Goal: Task Accomplishment & Management: Use online tool/utility

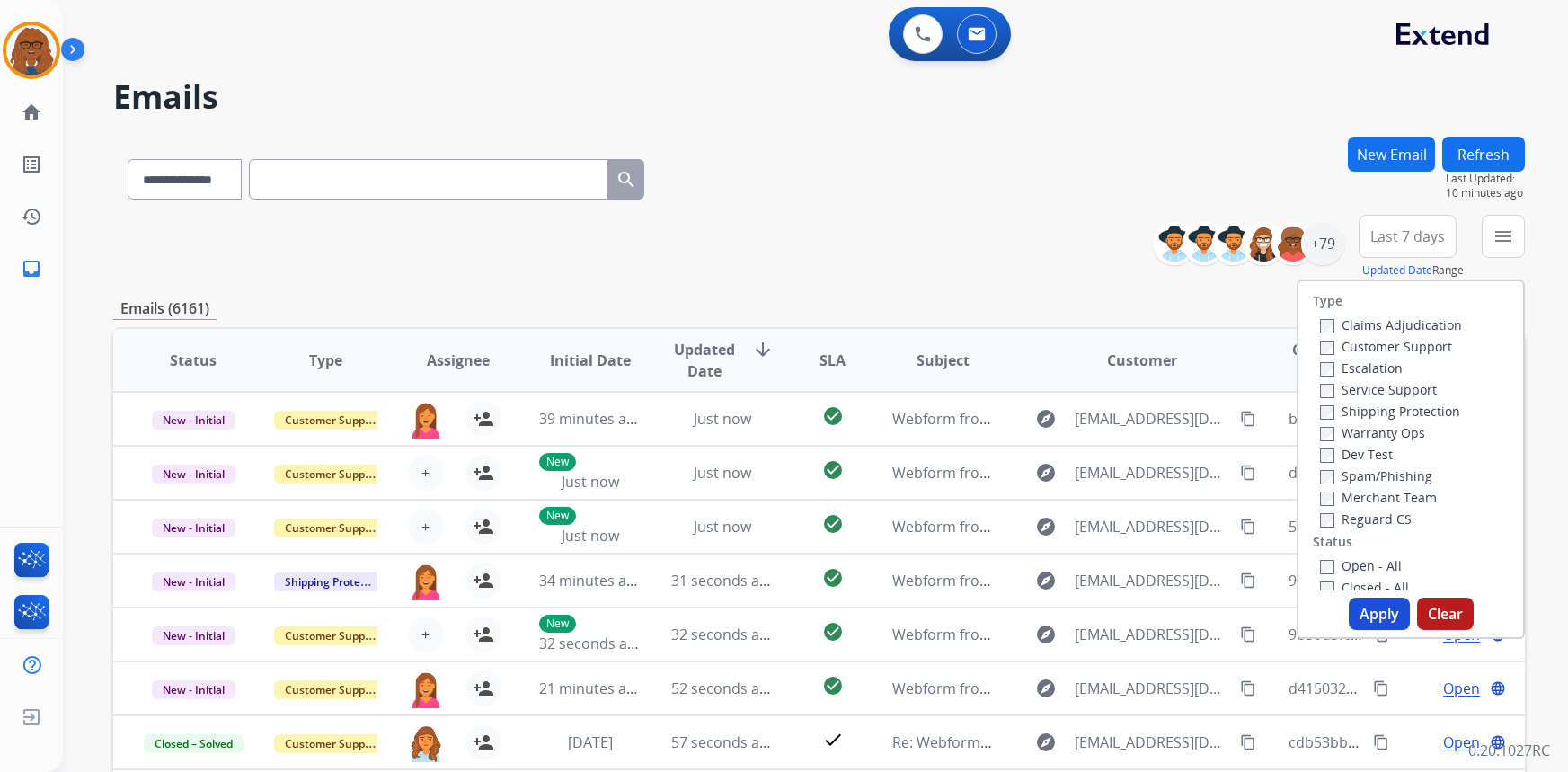
select select "**********"
paste input "**********"
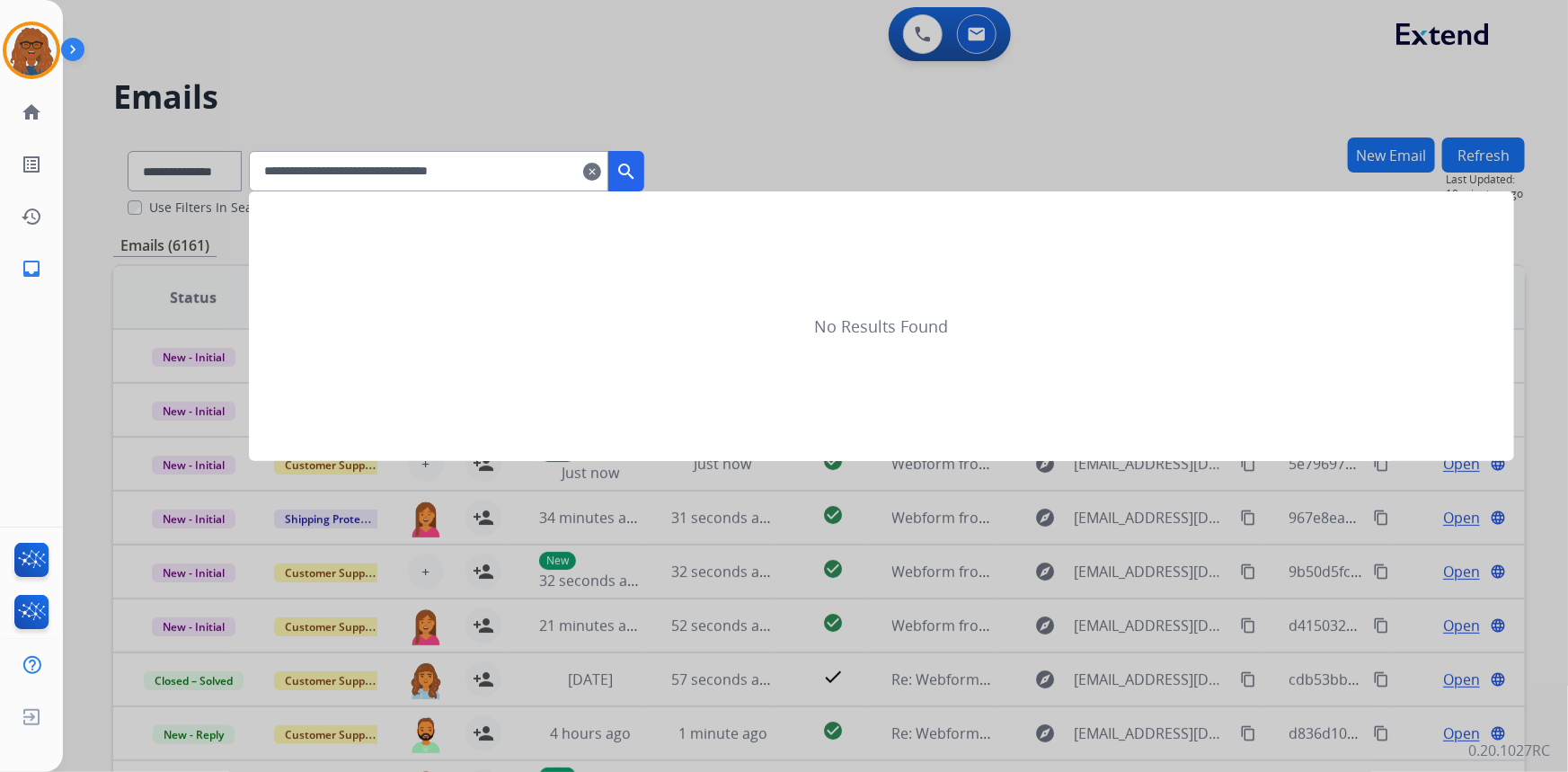
type input "**********"
click at [637, 162] on mat-icon "search" at bounding box center [626, 171] width 21 height 21
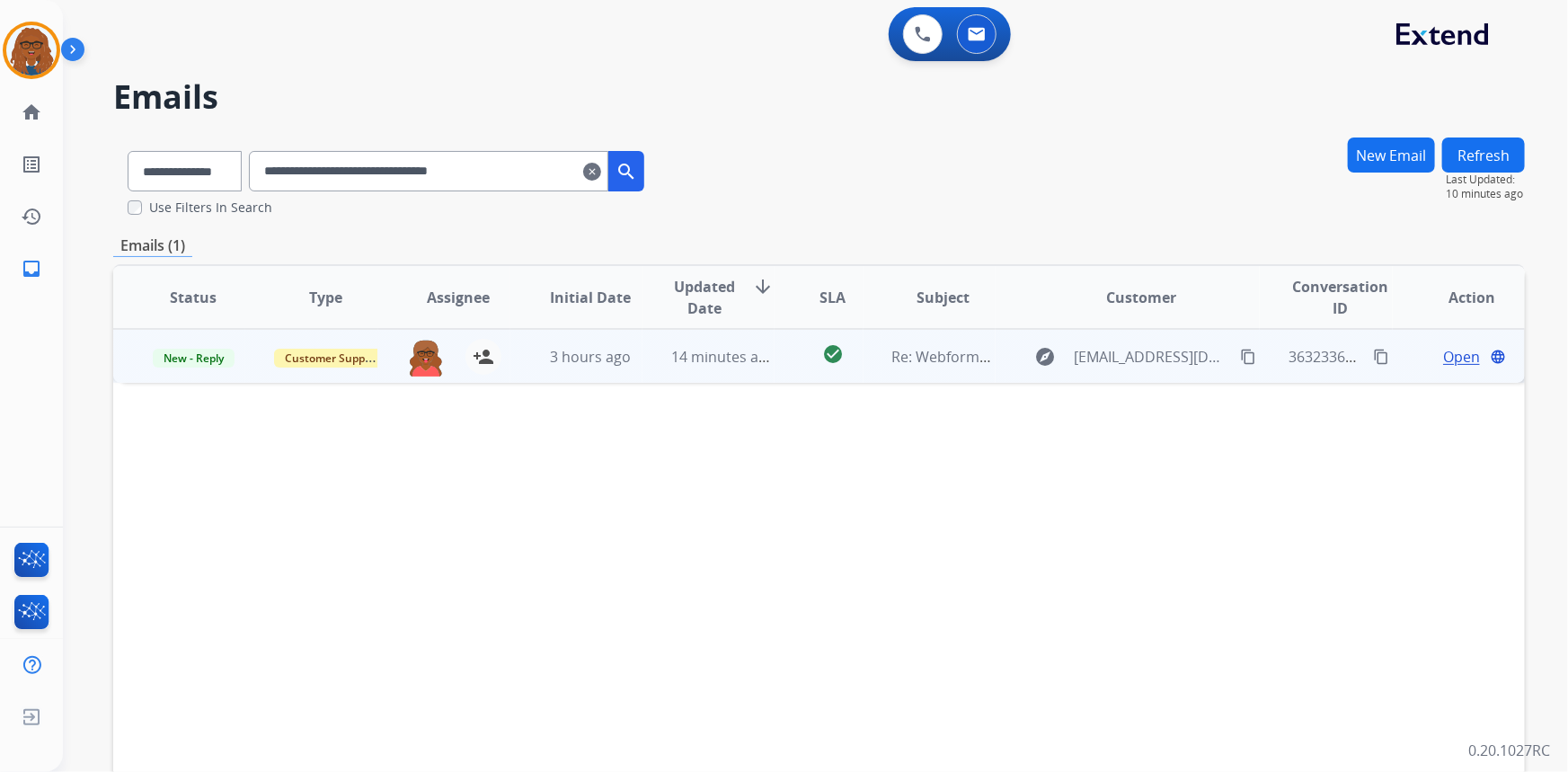
click at [1453, 357] on span "Open" at bounding box center [1462, 356] width 37 height 21
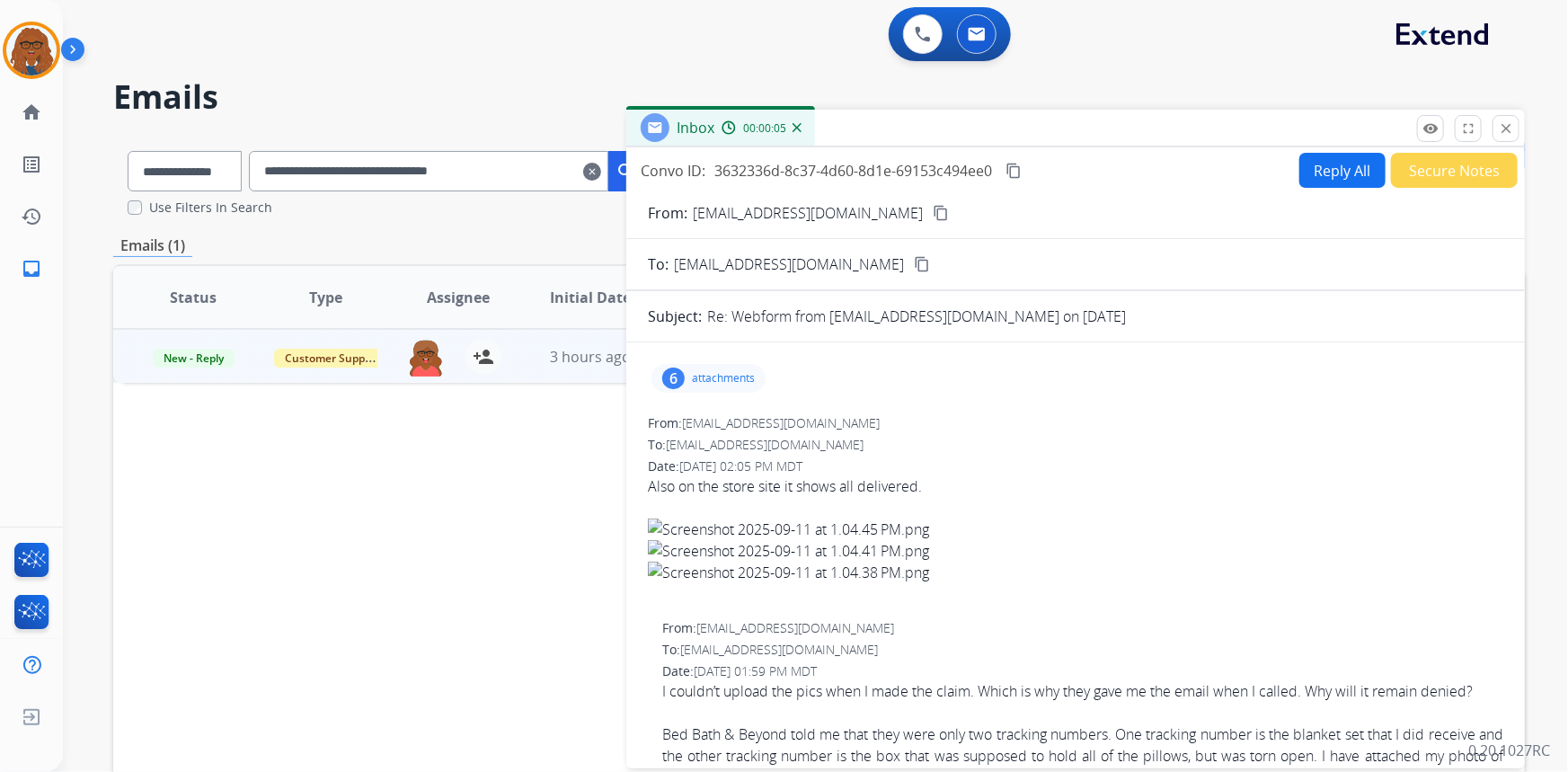
click at [724, 381] on p "attachments" at bounding box center [724, 378] width 63 height 14
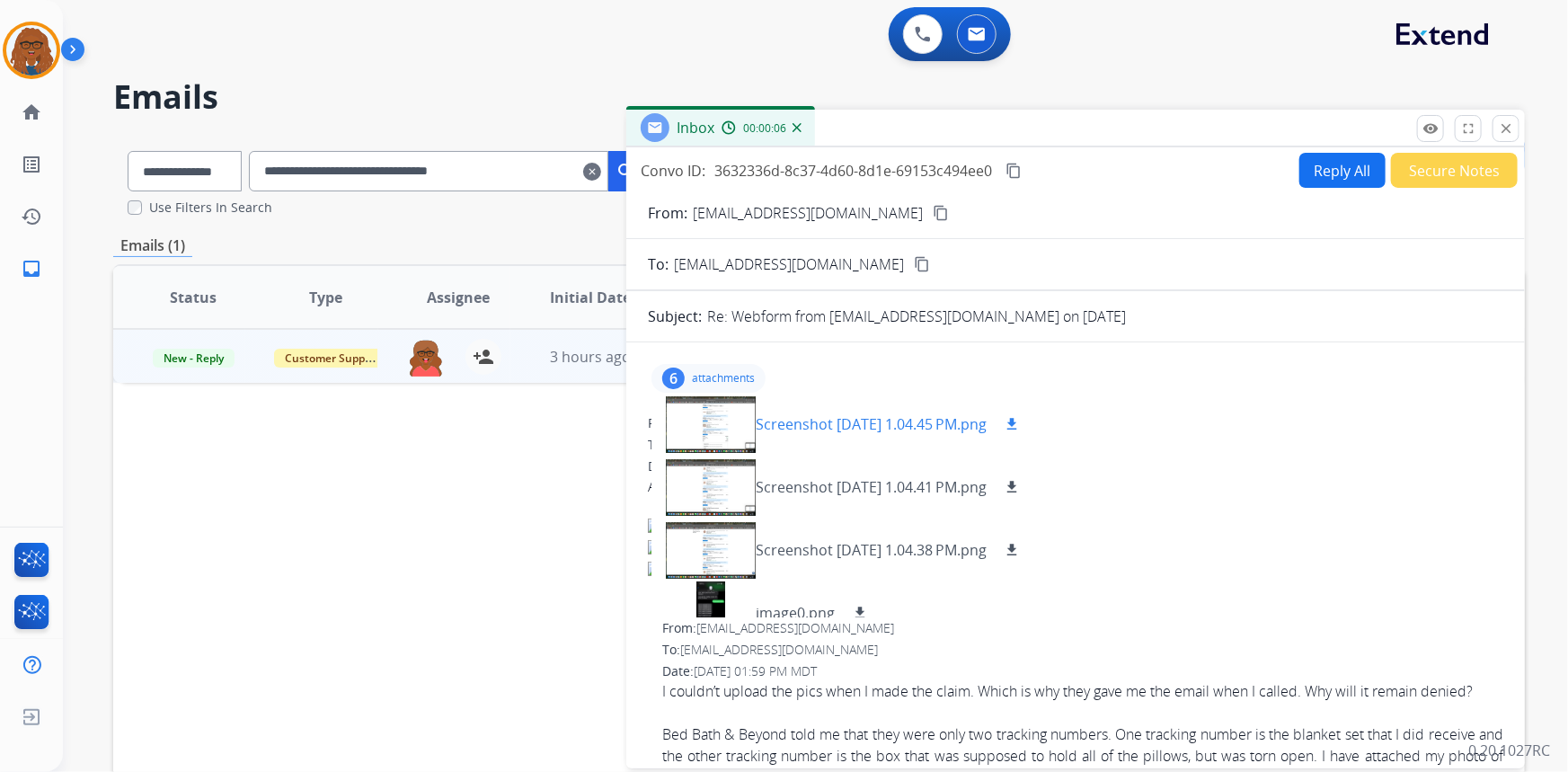
click at [718, 423] on div at bounding box center [711, 424] width 90 height 63
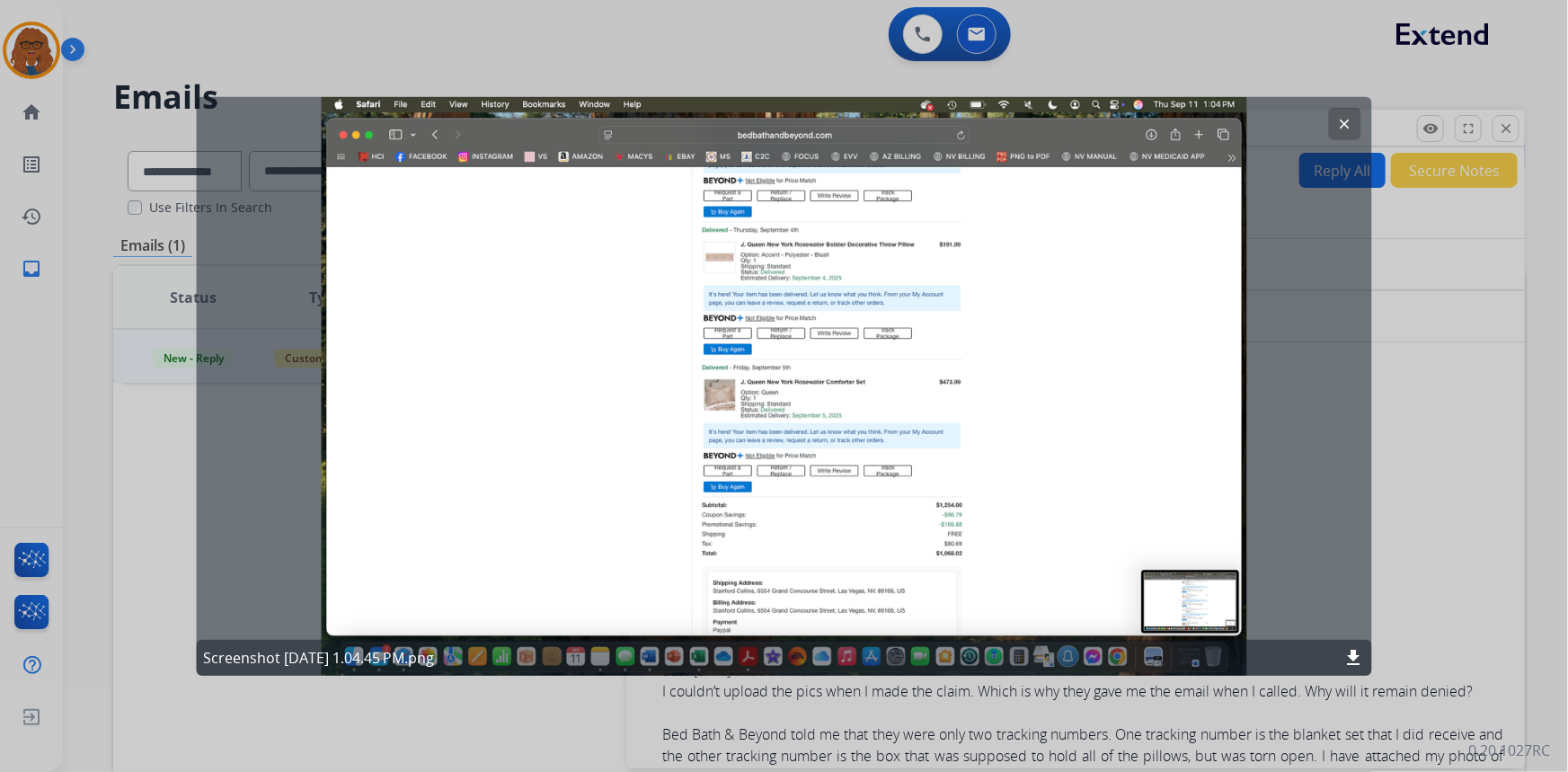
click at [1352, 118] on mat-icon "clear" at bounding box center [1345, 123] width 16 height 16
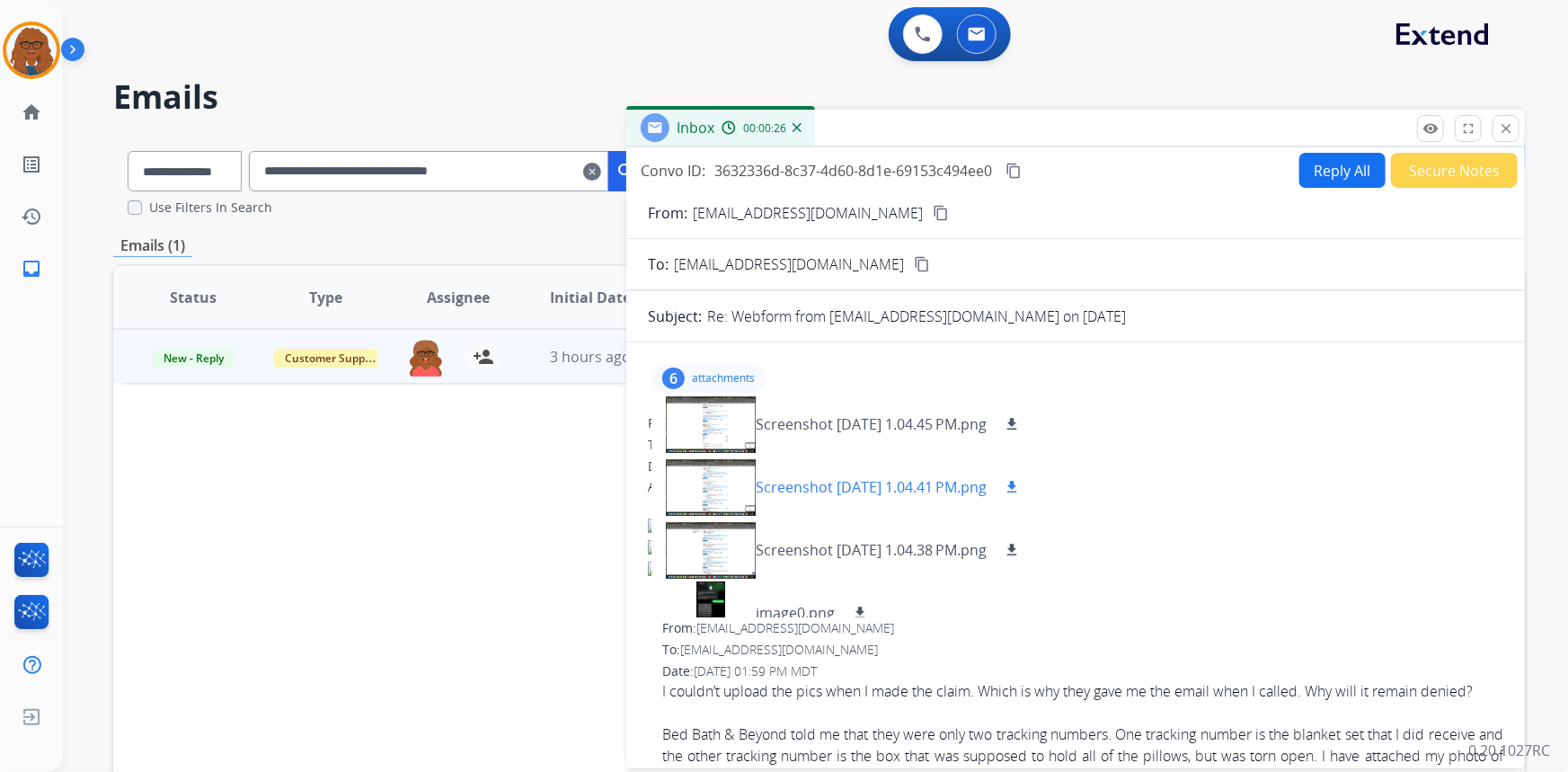
click at [725, 490] on div at bounding box center [711, 487] width 90 height 63
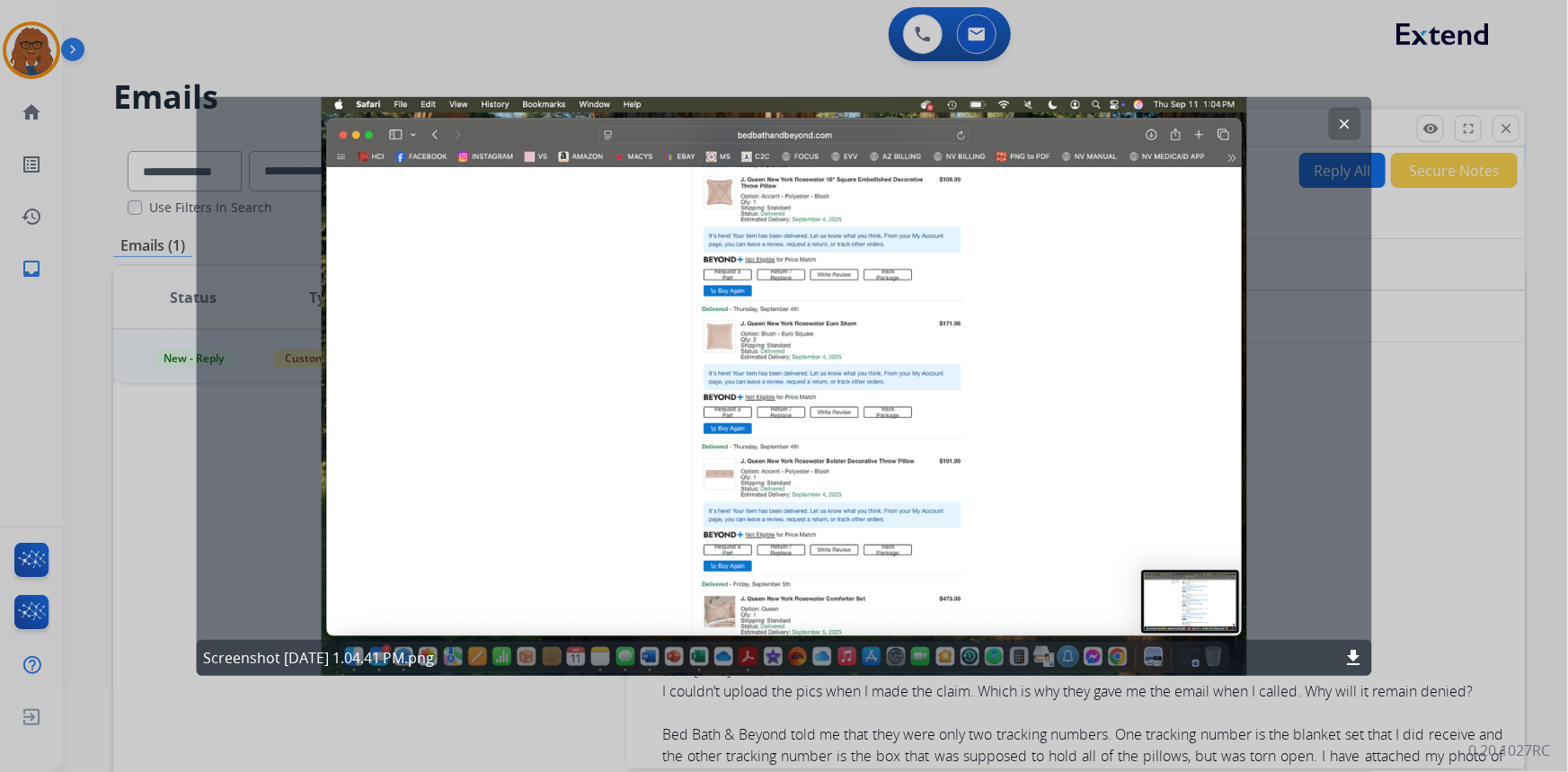
click at [1277, 309] on div "clear Screenshot [DATE] 1.04.41 PM.png download" at bounding box center [784, 385] width 1176 height 579
click at [1333, 119] on button "clear" at bounding box center [1346, 123] width 33 height 33
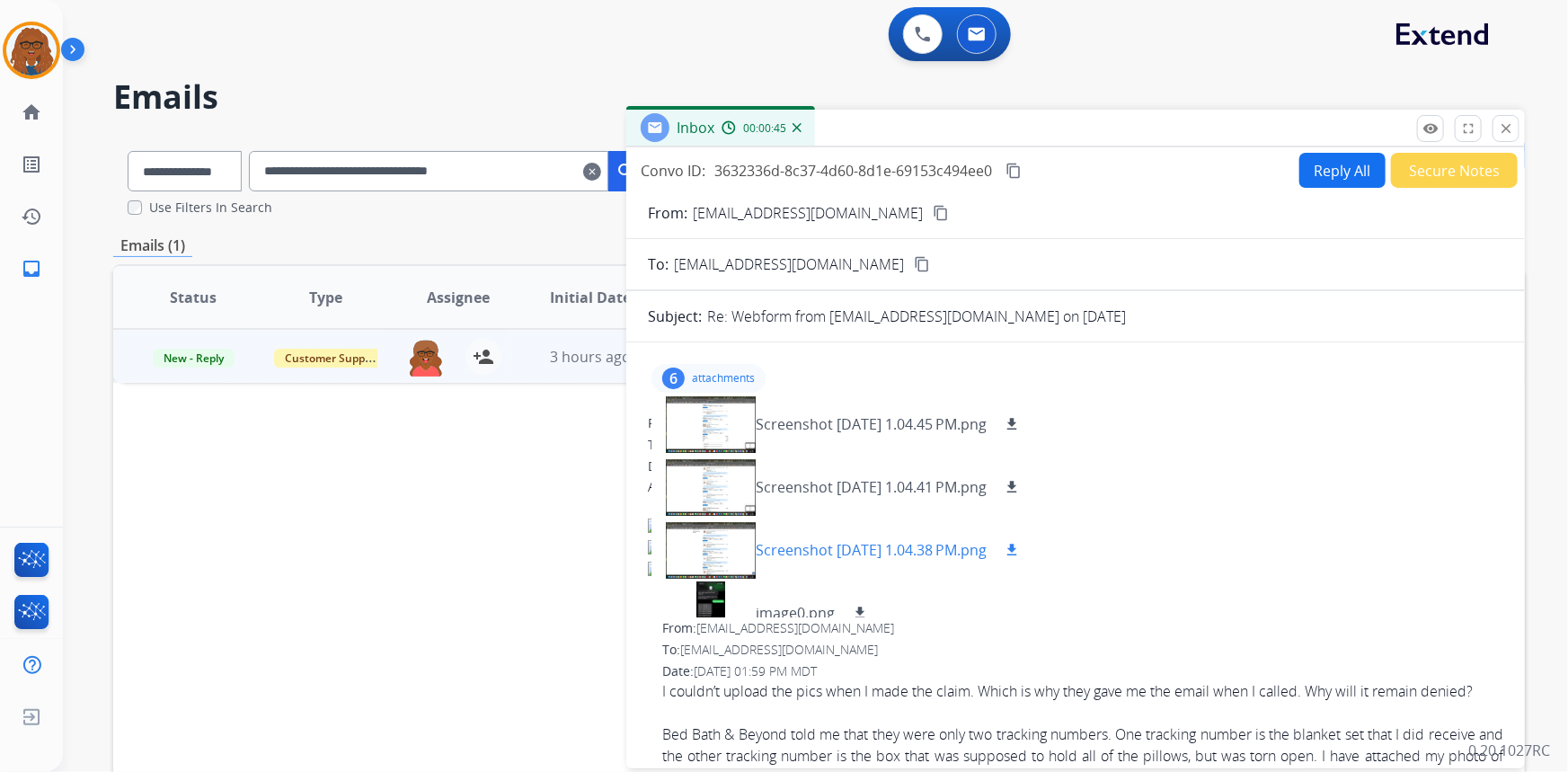
click at [698, 557] on div at bounding box center [711, 550] width 90 height 63
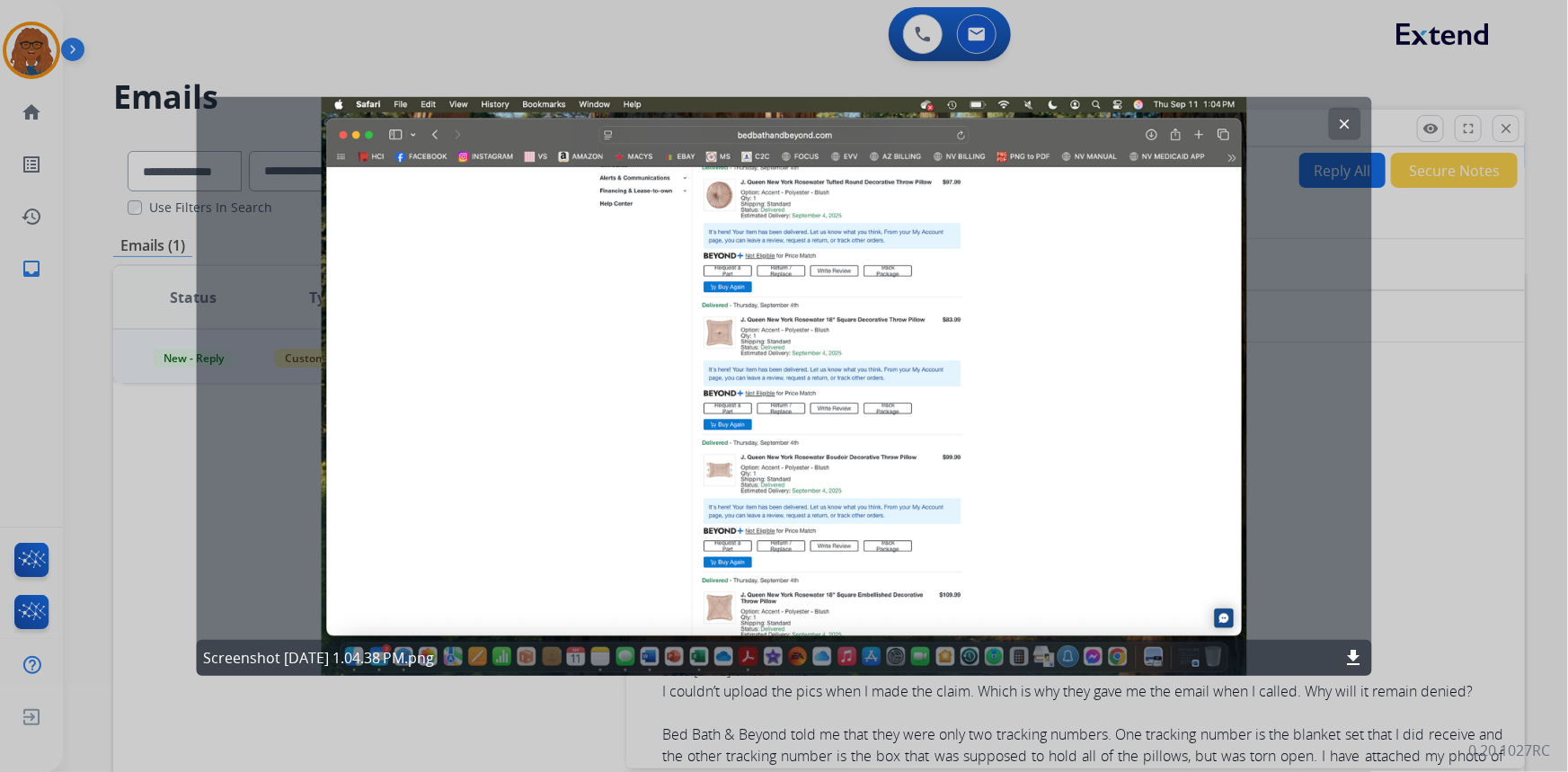
click at [1303, 332] on div "clear Screenshot [DATE] 1.04.38 PM.png download" at bounding box center [784, 385] width 1176 height 579
click at [1343, 125] on mat-icon "clear" at bounding box center [1345, 123] width 16 height 16
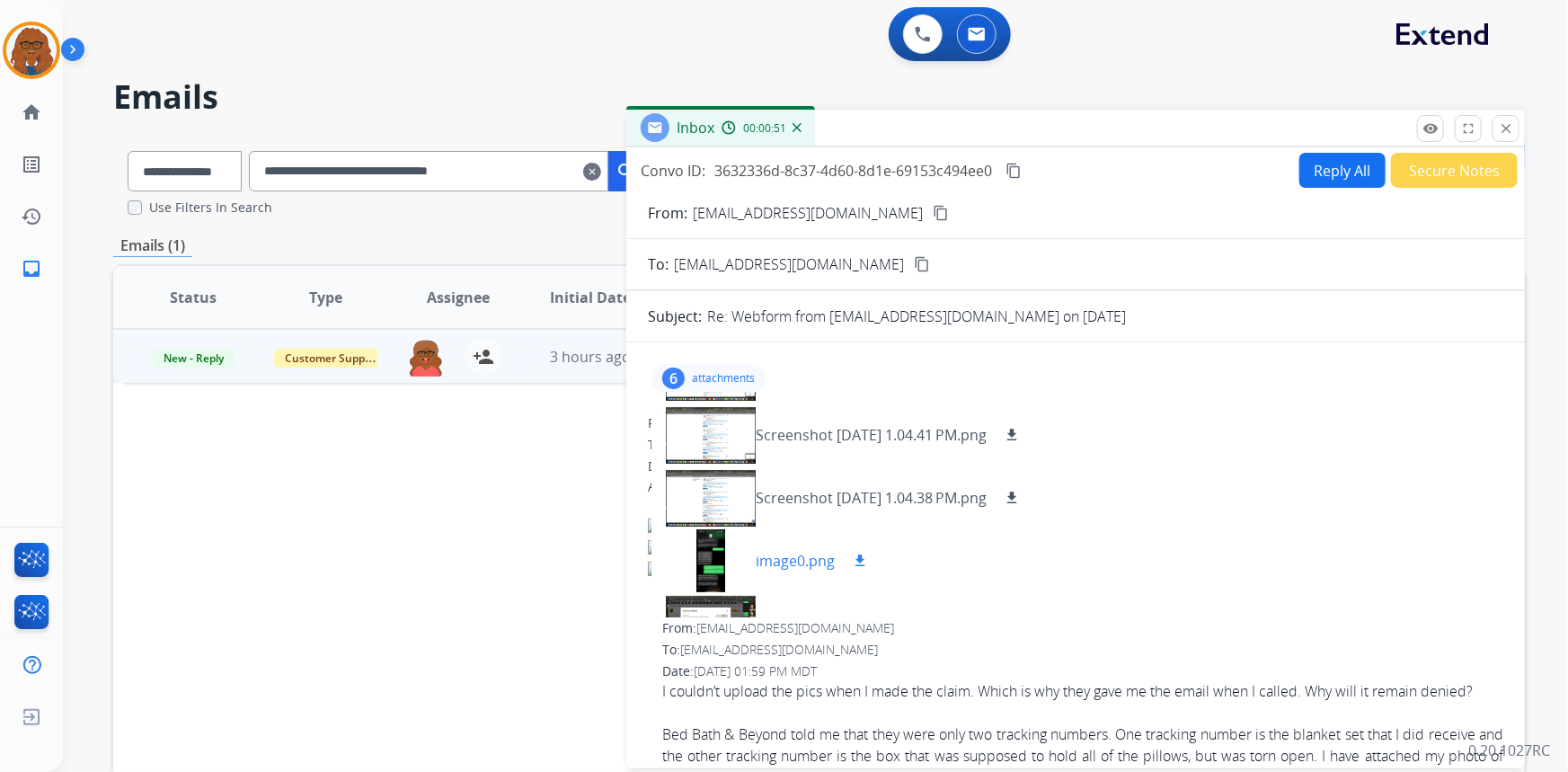
scroll to position [81, 0]
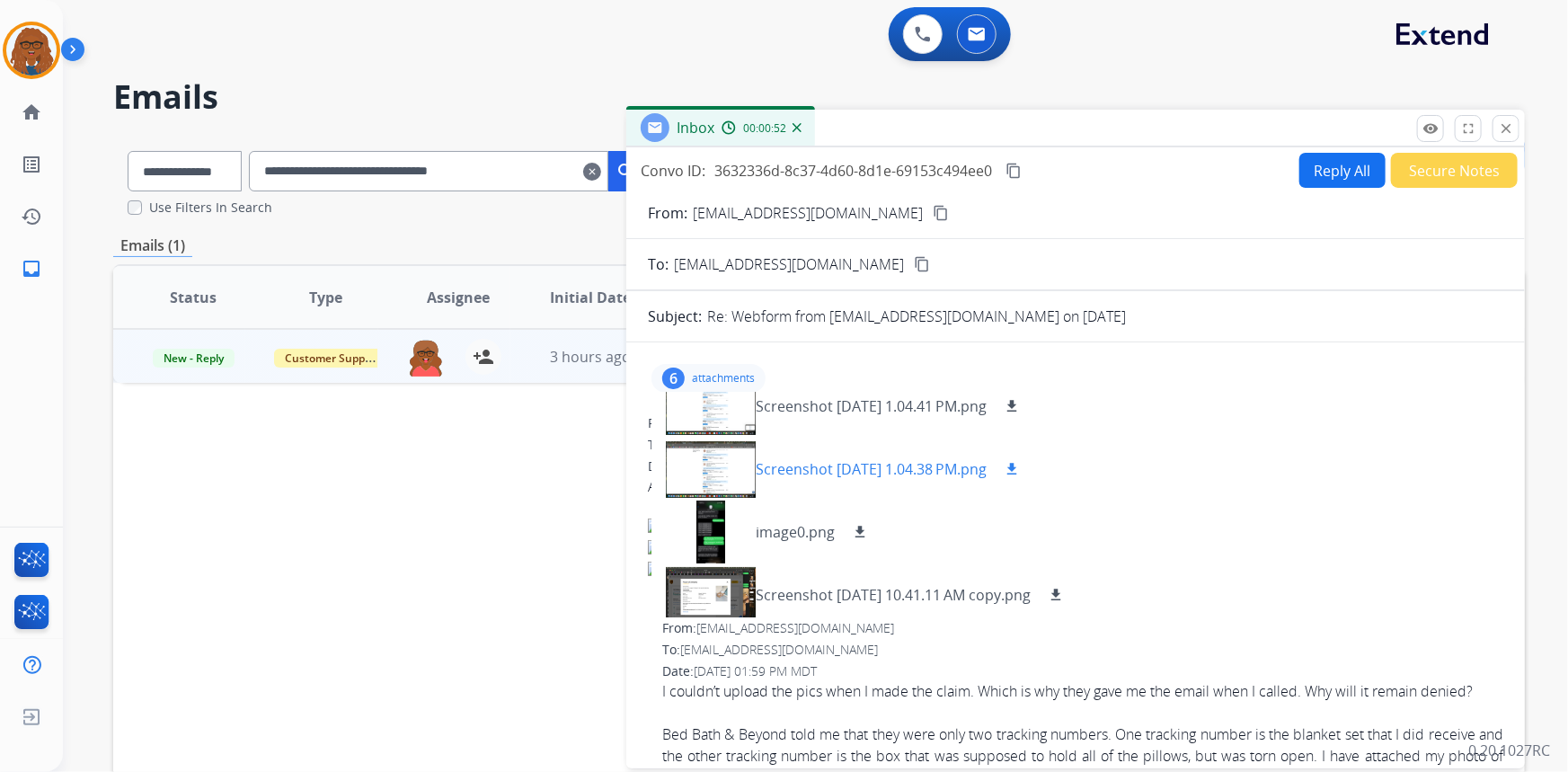
click at [728, 484] on div at bounding box center [711, 469] width 90 height 63
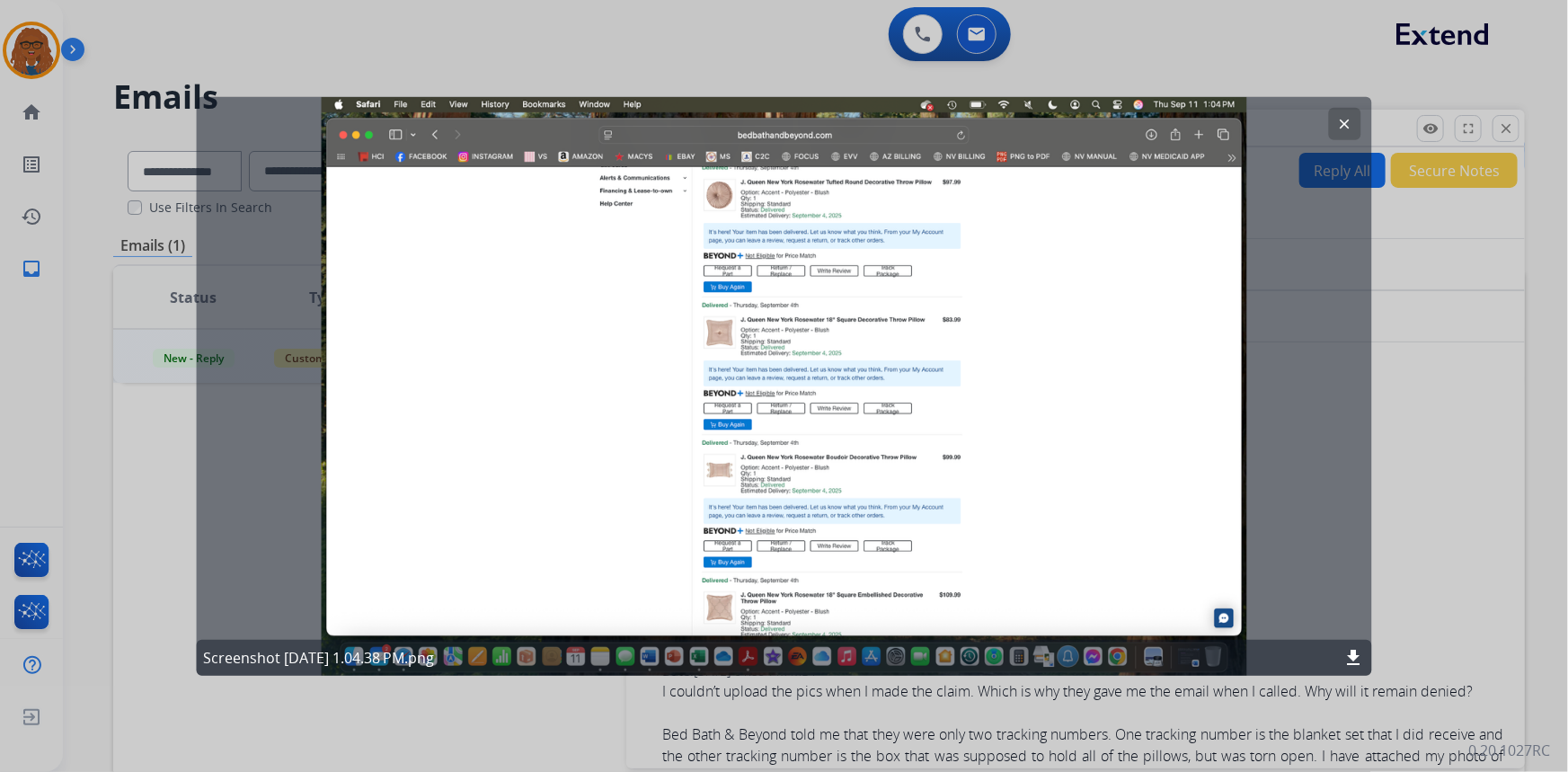
click at [1343, 123] on mat-icon "clear" at bounding box center [1345, 123] width 16 height 16
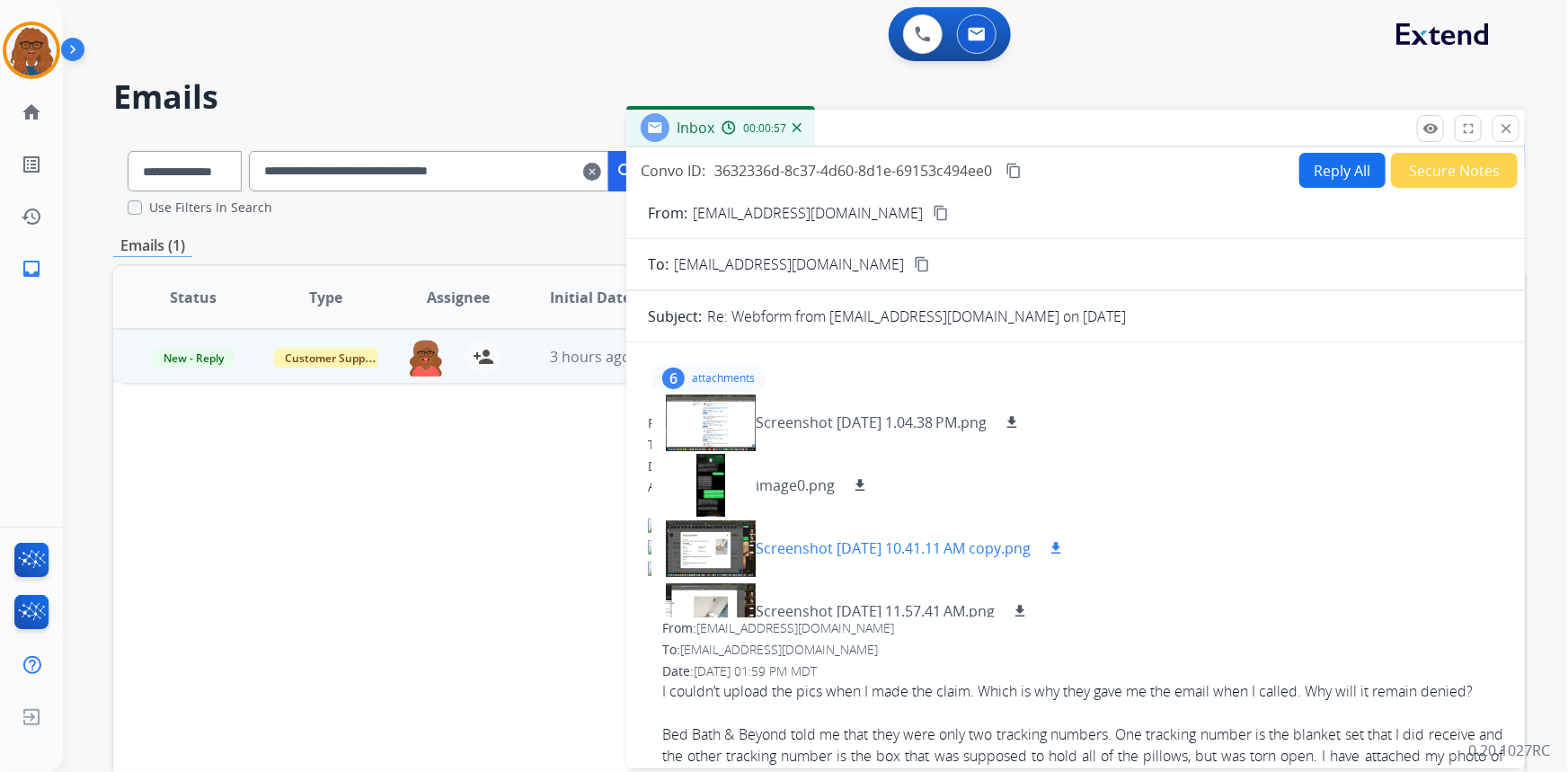
scroll to position [153, 0]
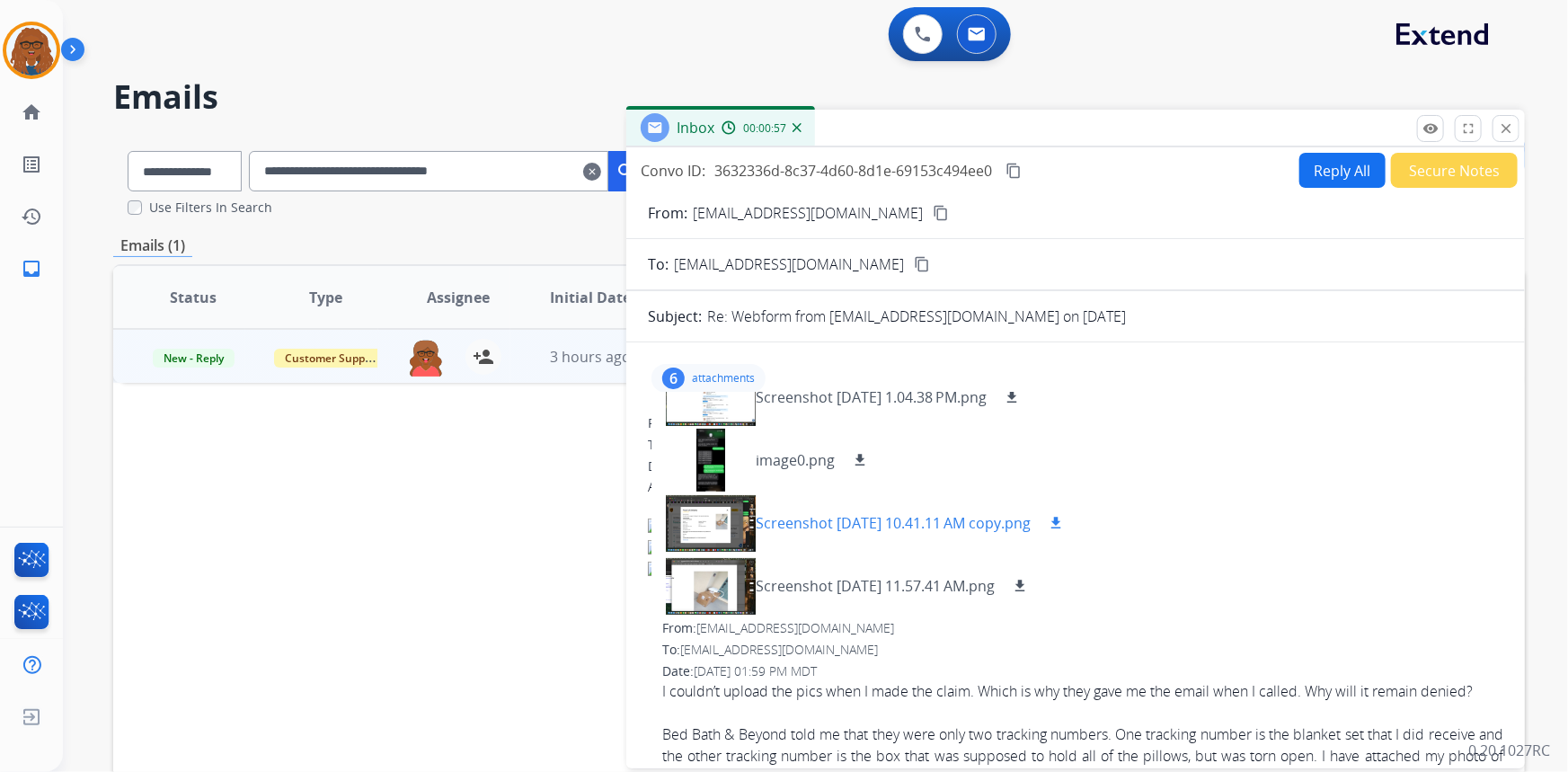
click at [725, 524] on div at bounding box center [711, 523] width 90 height 63
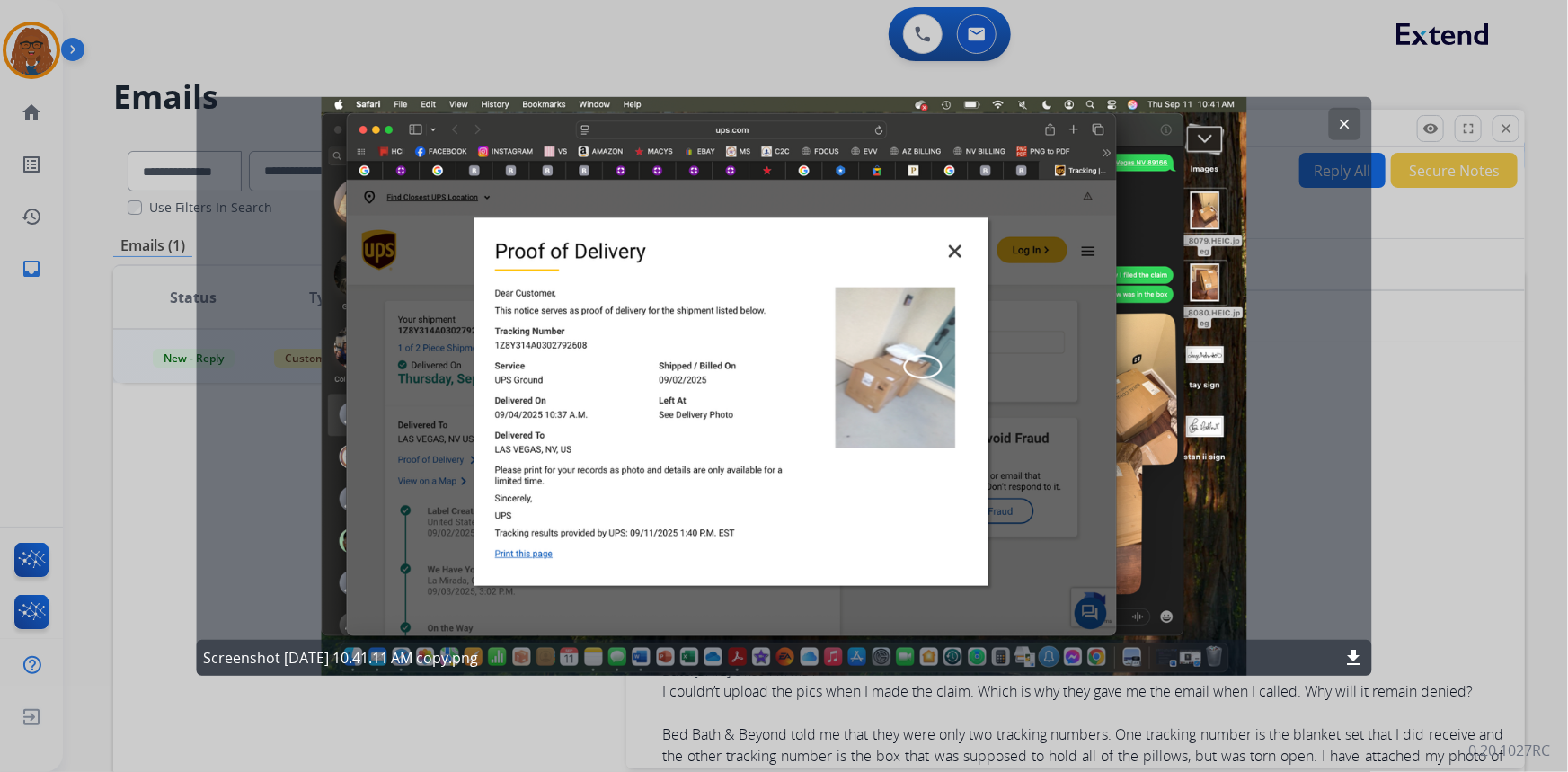
click at [1318, 499] on div "clear Screenshot [DATE] 10.41.11 AM copy.png download" at bounding box center [784, 385] width 1176 height 579
click at [1346, 120] on mat-icon "clear" at bounding box center [1345, 123] width 16 height 16
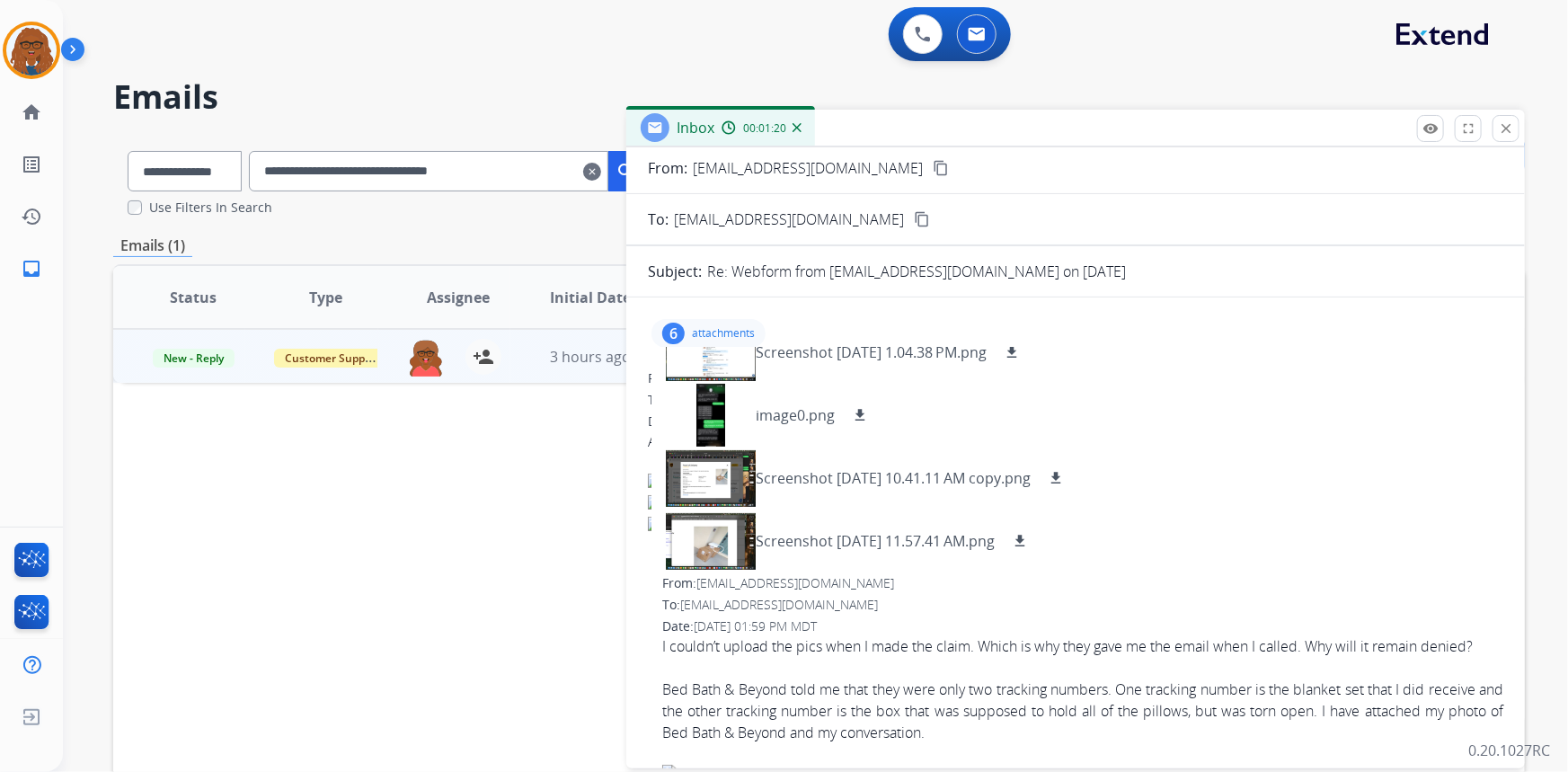
scroll to position [81, 0]
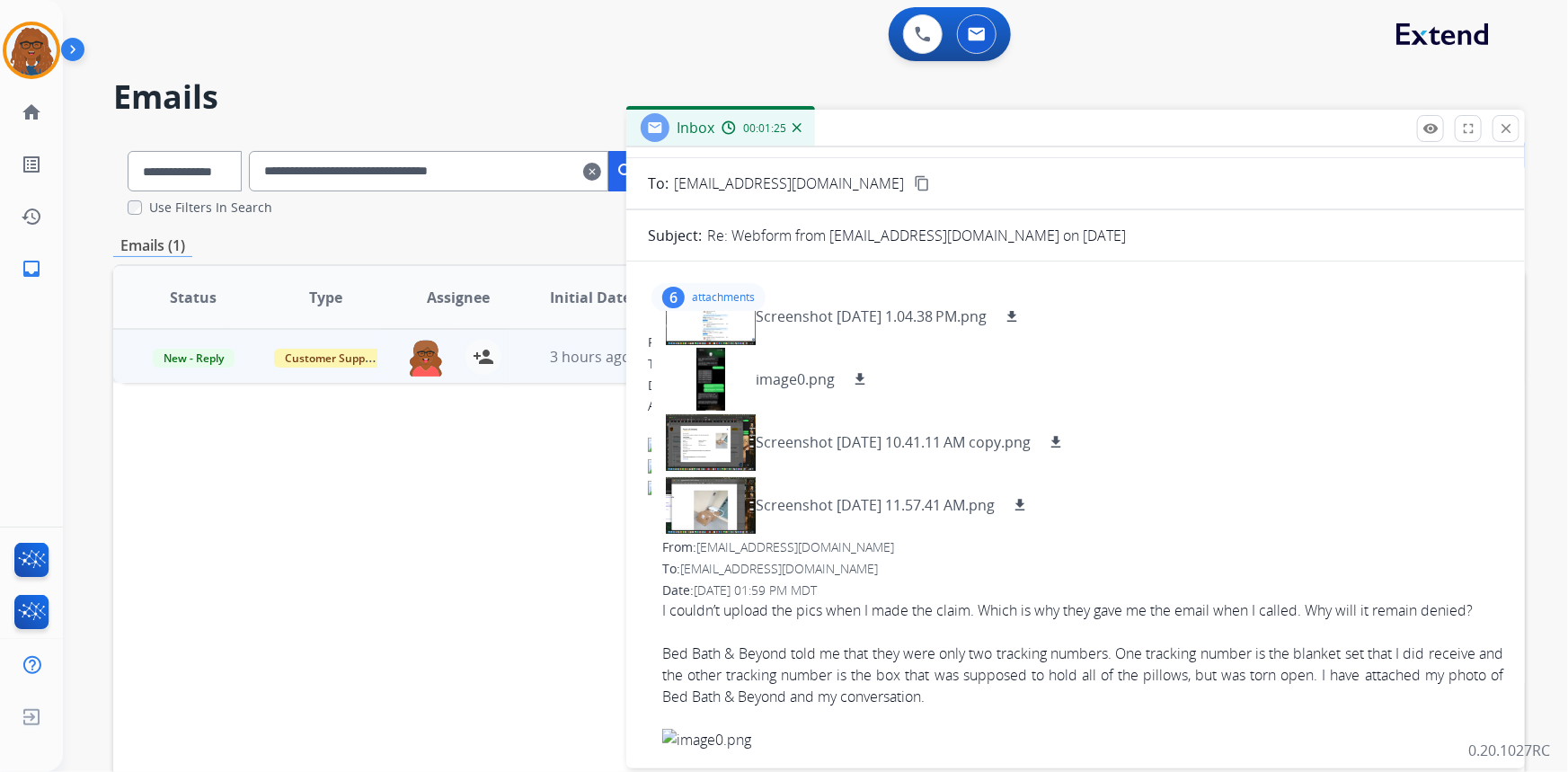
click at [1119, 74] on div "**********" at bounding box center [794, 451] width 1462 height 772
click at [1512, 123] on mat-icon "close" at bounding box center [1506, 127] width 16 height 16
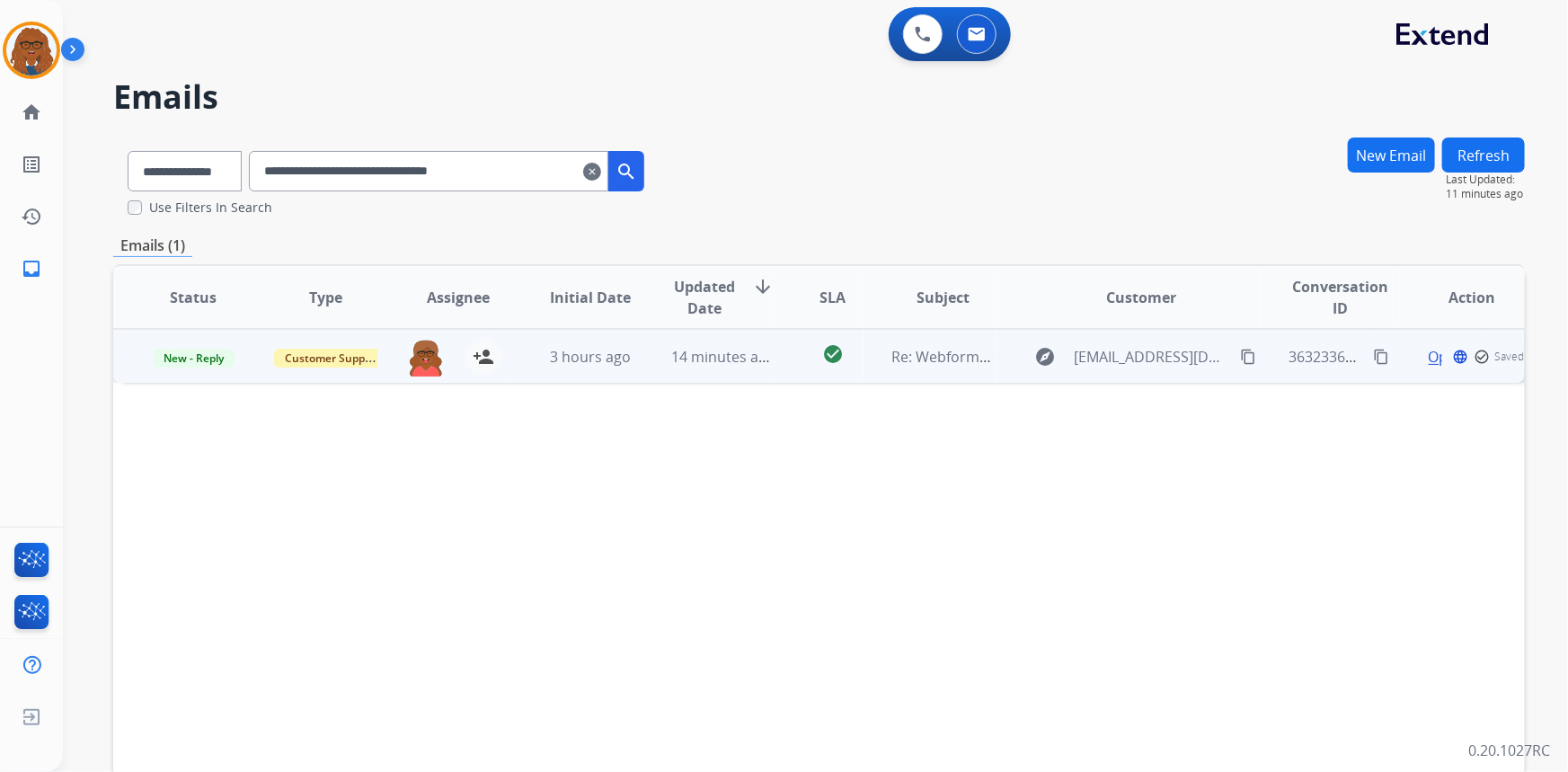
click at [1240, 356] on mat-icon "content_copy" at bounding box center [1248, 356] width 16 height 16
click at [1449, 355] on span "Open" at bounding box center [1462, 356] width 37 height 21
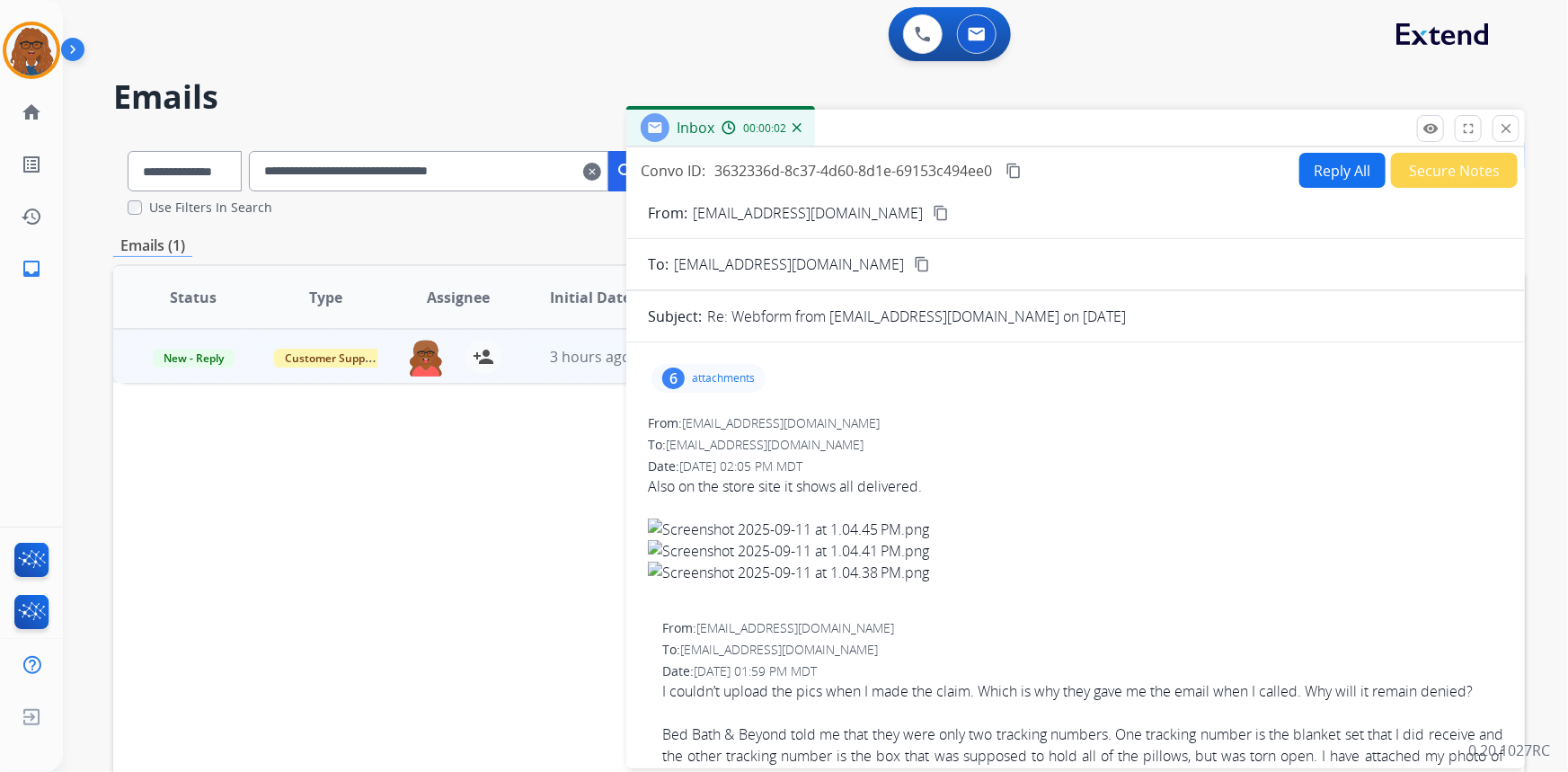
click at [741, 378] on p "attachments" at bounding box center [724, 378] width 63 height 14
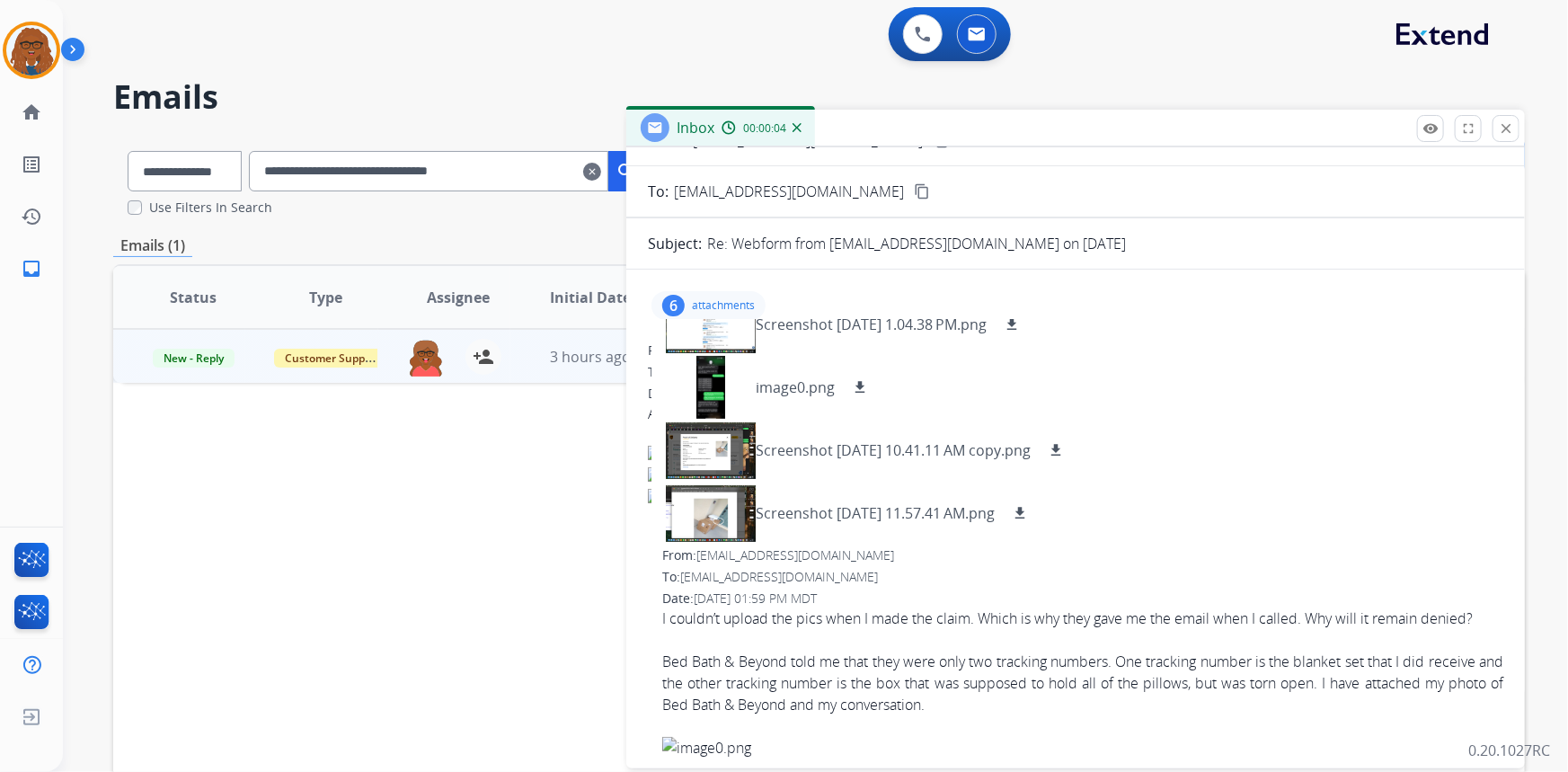
scroll to position [163, 0]
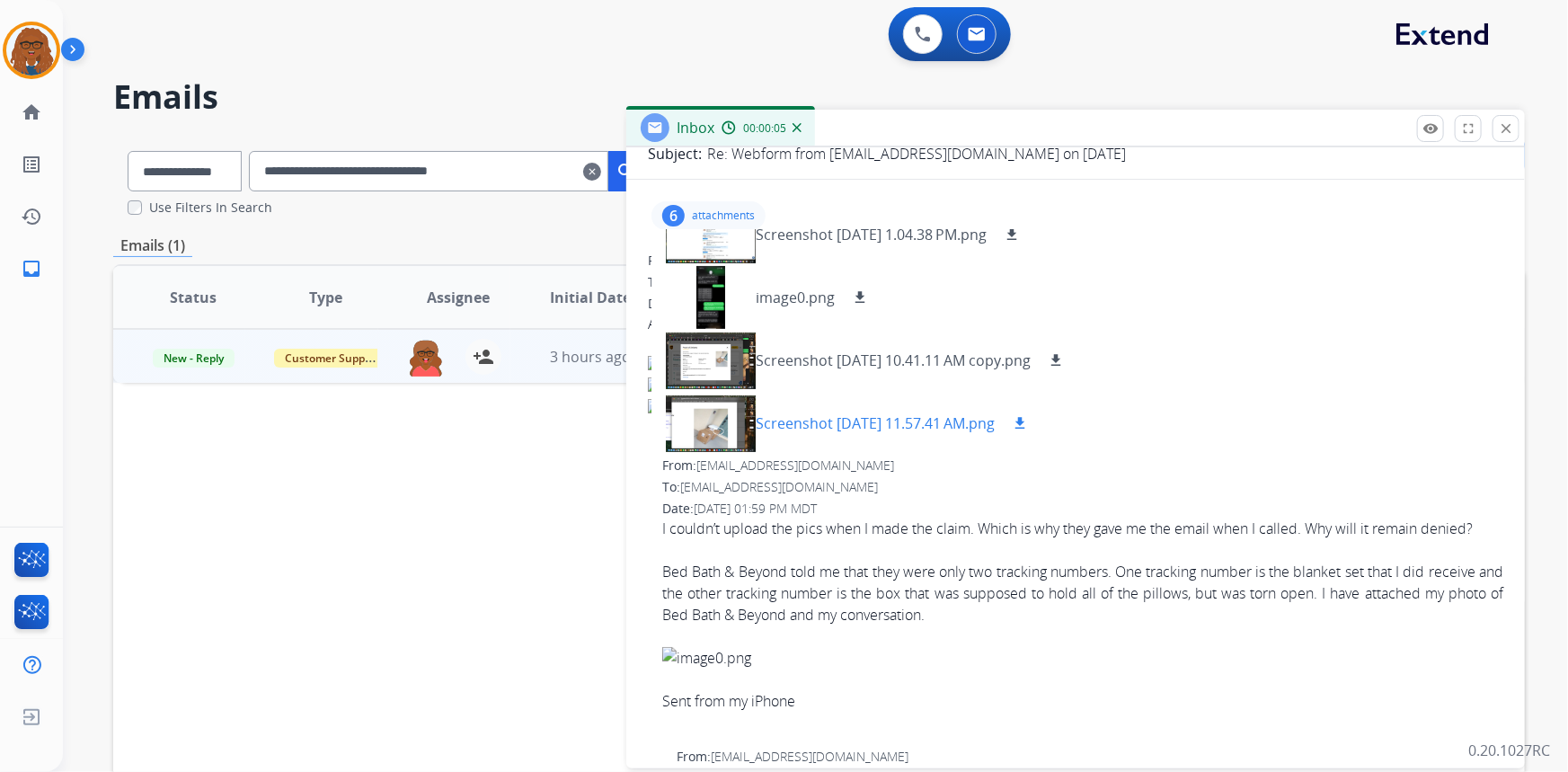
click at [706, 418] on div at bounding box center [711, 423] width 90 height 63
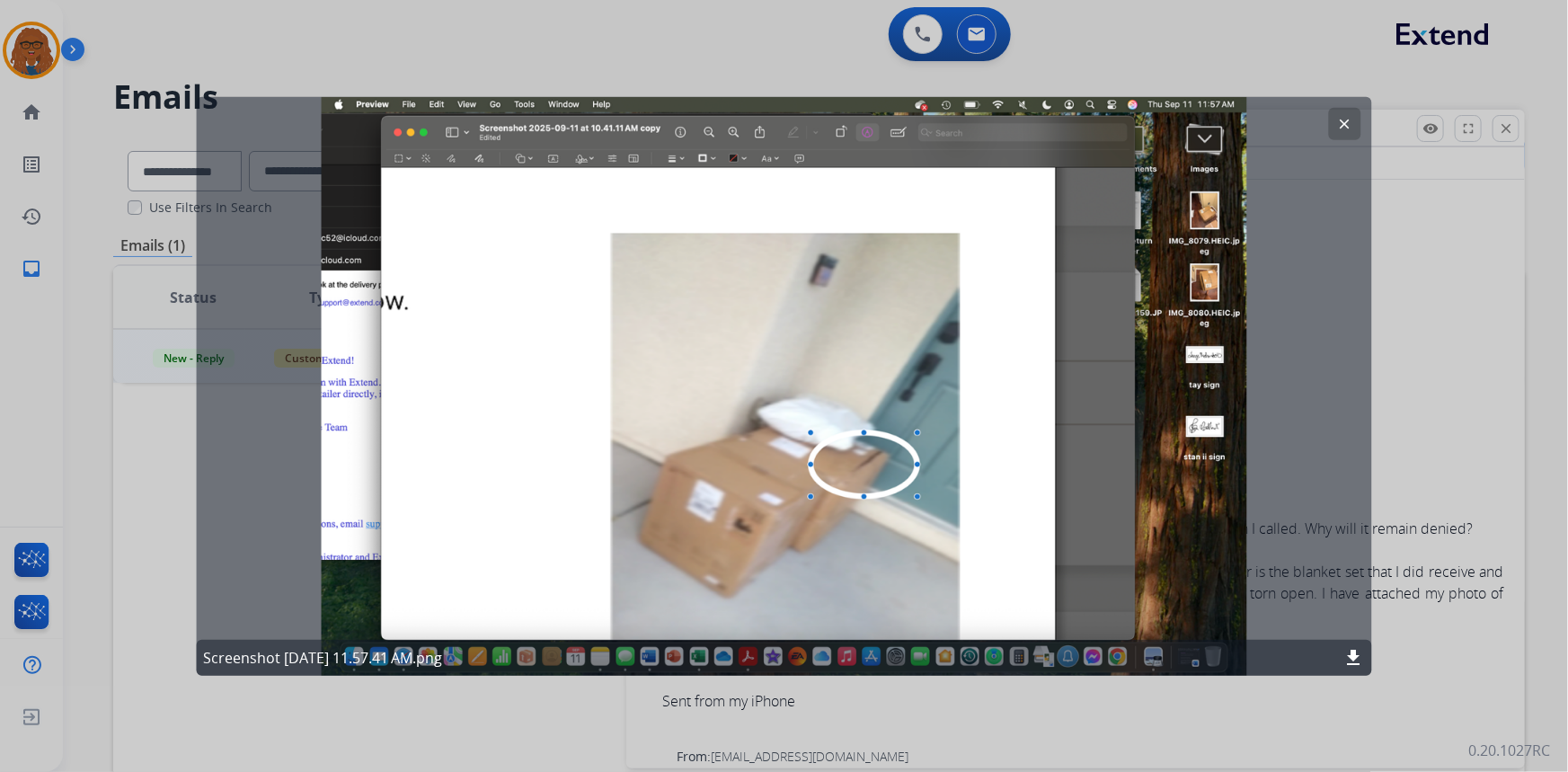
click at [1339, 118] on mat-icon "clear" at bounding box center [1345, 123] width 16 height 16
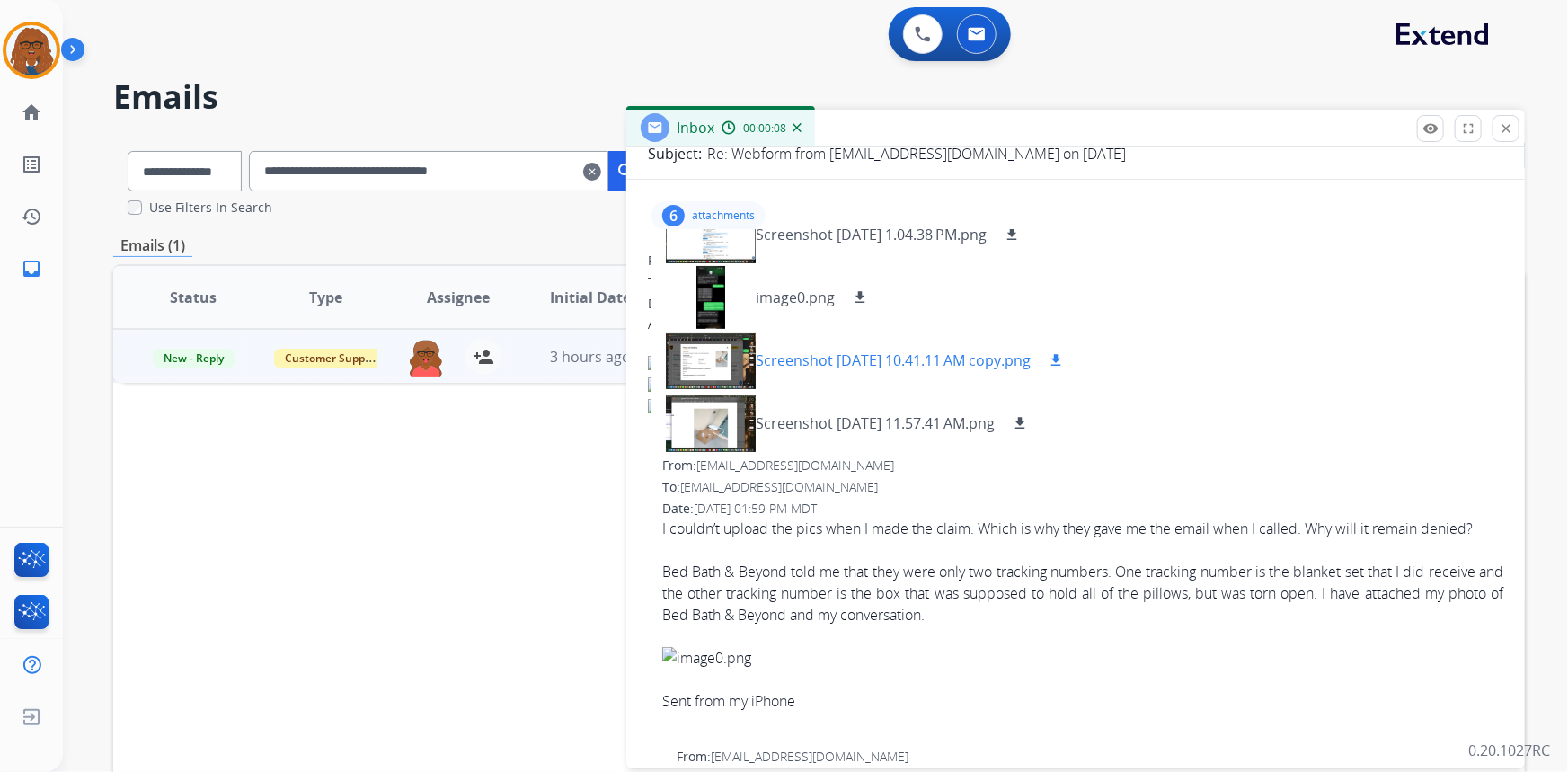
click at [712, 364] on div at bounding box center [711, 361] width 90 height 63
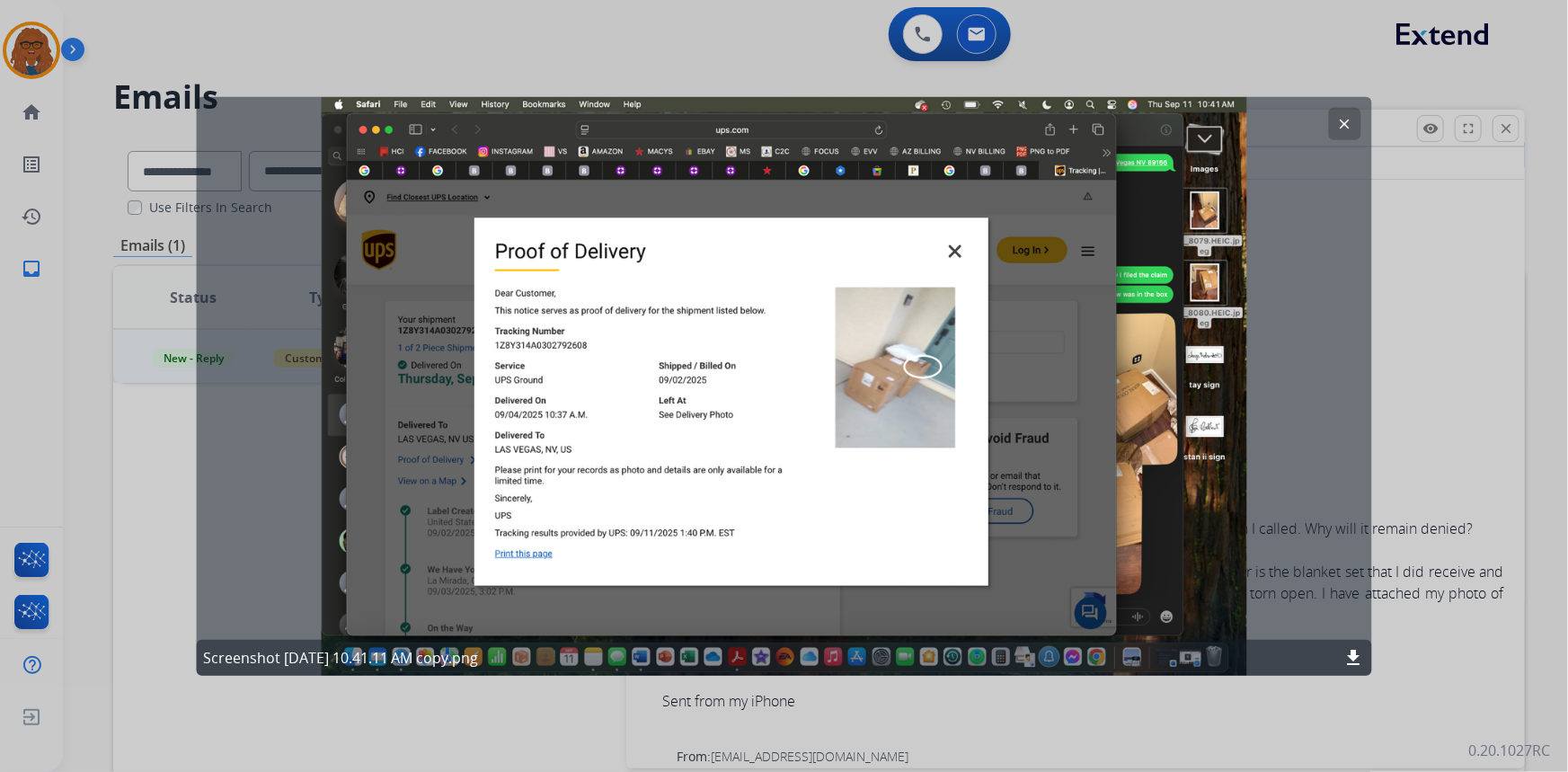
click at [953, 252] on div "clear Screenshot [DATE] 10.41.11 AM copy.png download" at bounding box center [784, 385] width 1176 height 579
click at [1348, 126] on mat-icon "clear" at bounding box center [1345, 123] width 16 height 16
